Goal: Task Accomplishment & Management: Use online tool/utility

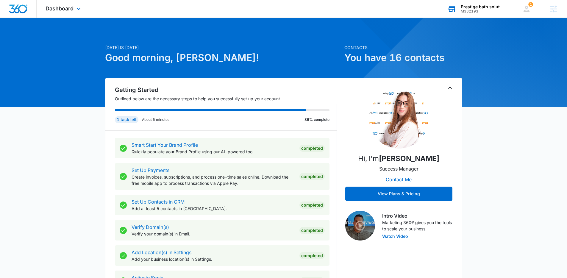
click at [471, 9] on div "M332193" at bounding box center [482, 11] width 43 height 4
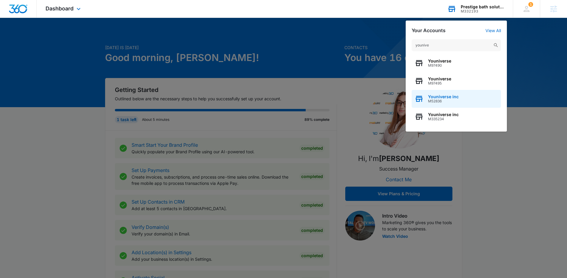
type input "younive"
click at [450, 101] on span "M52836" at bounding box center [443, 101] width 31 height 4
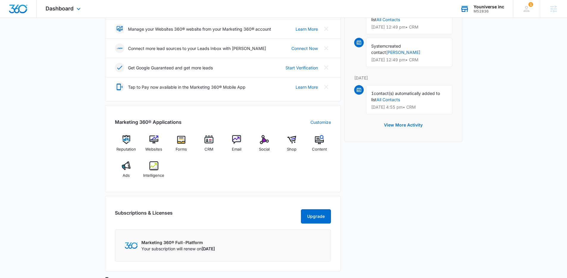
scroll to position [159, 0]
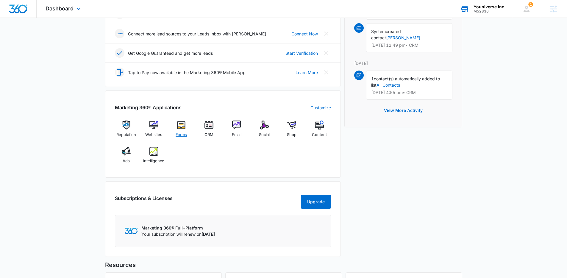
click at [186, 126] on div "Forms" at bounding box center [181, 131] width 23 height 21
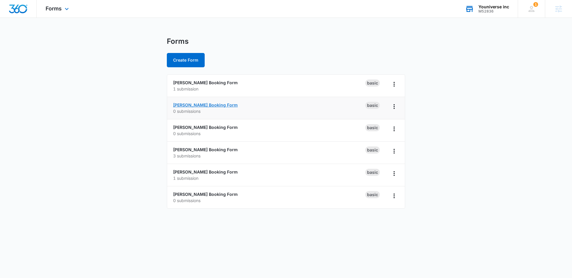
click at [203, 106] on link "[PERSON_NAME] Booking Form" at bounding box center [205, 104] width 65 height 5
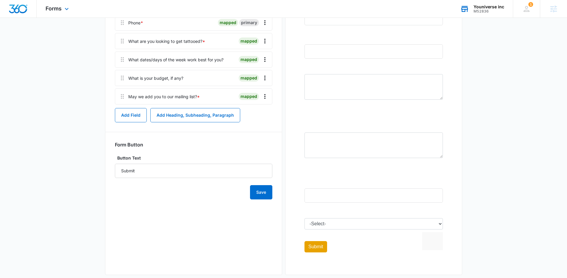
scroll to position [154, 0]
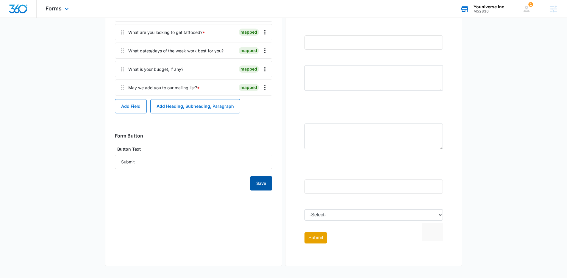
click at [267, 186] on button "Save" at bounding box center [261, 183] width 22 height 14
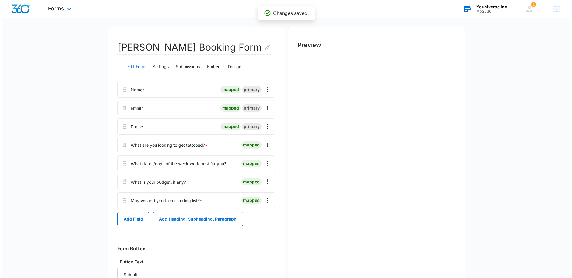
scroll to position [0, 0]
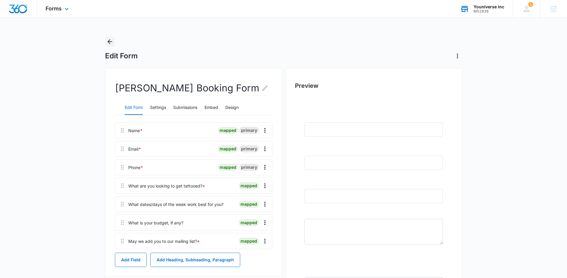
click at [108, 42] on icon "Back" at bounding box center [109, 41] width 5 height 5
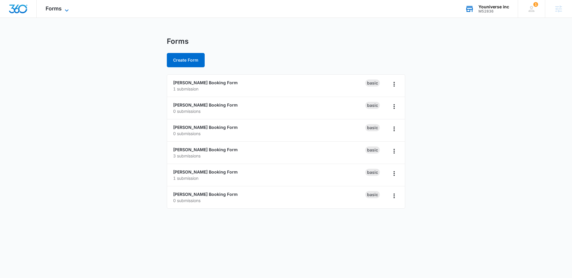
click at [58, 7] on span "Forms" at bounding box center [54, 8] width 16 height 6
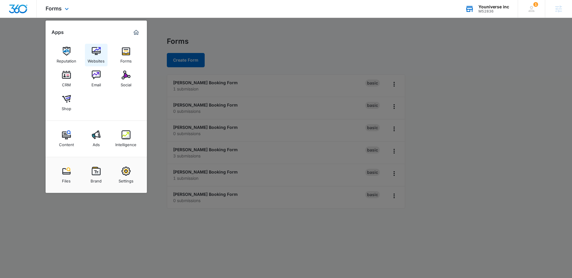
click at [98, 56] on div "Websites" at bounding box center [96, 60] width 17 height 8
